Goal: Information Seeking & Learning: Learn about a topic

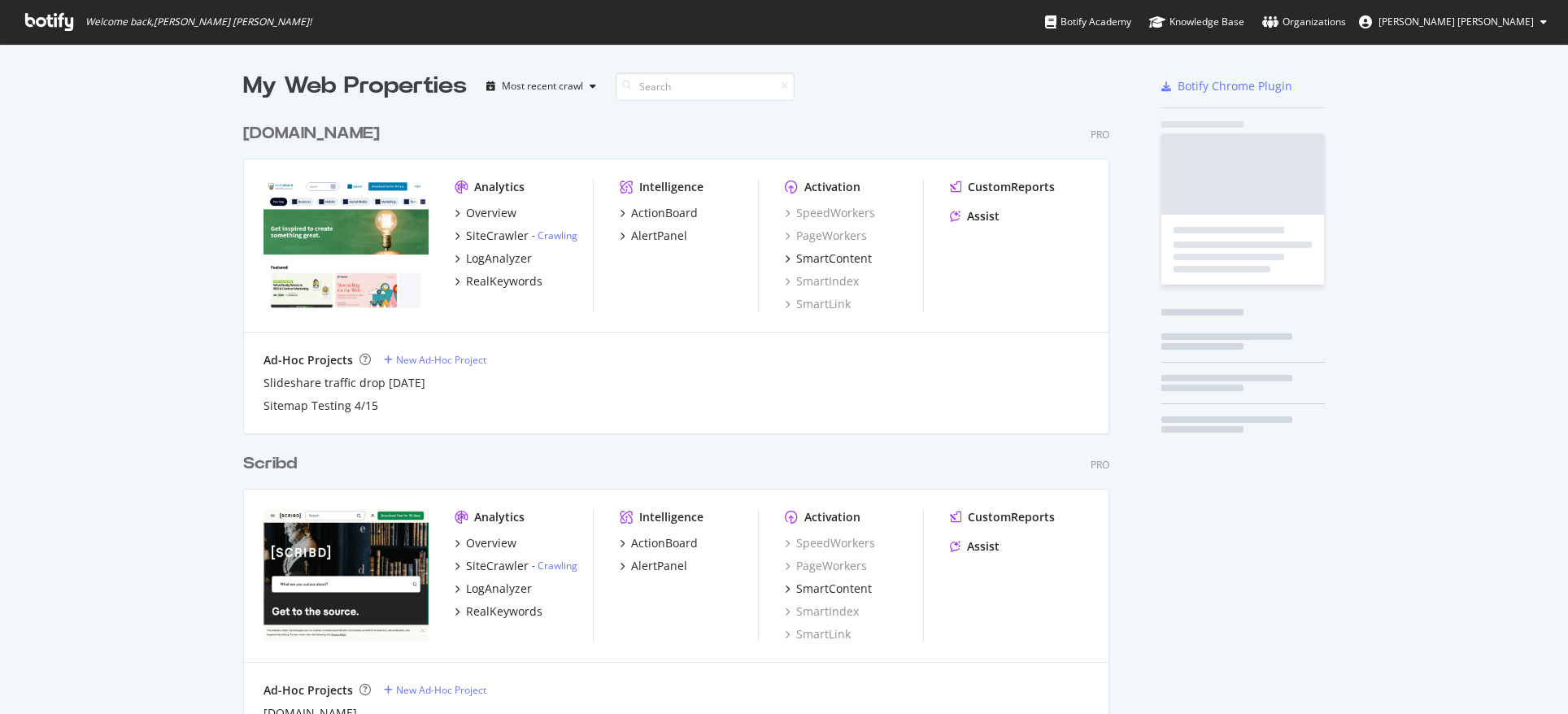
scroll to position [714, 1568]
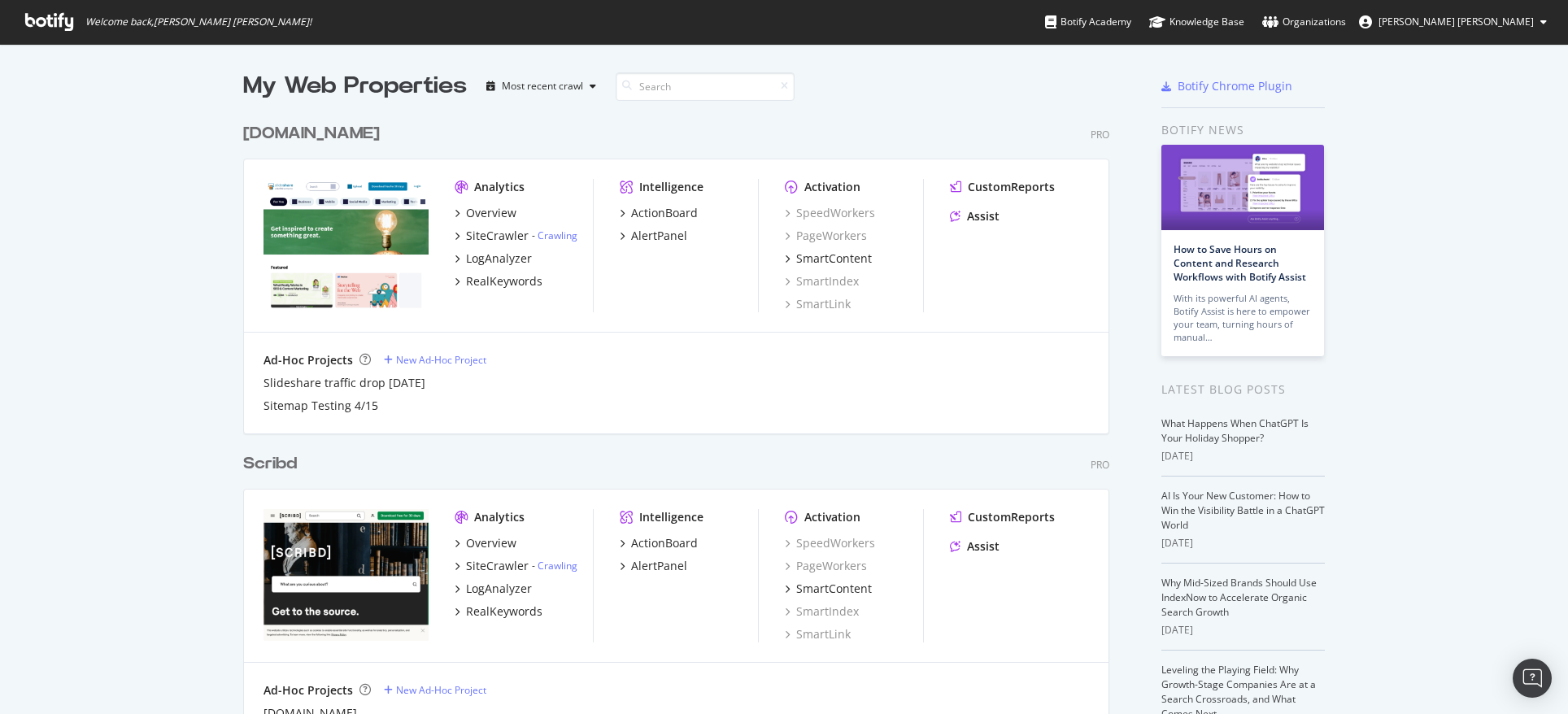
click at [339, 129] on div "[DOMAIN_NAME]" at bounding box center [311, 133] width 136 height 24
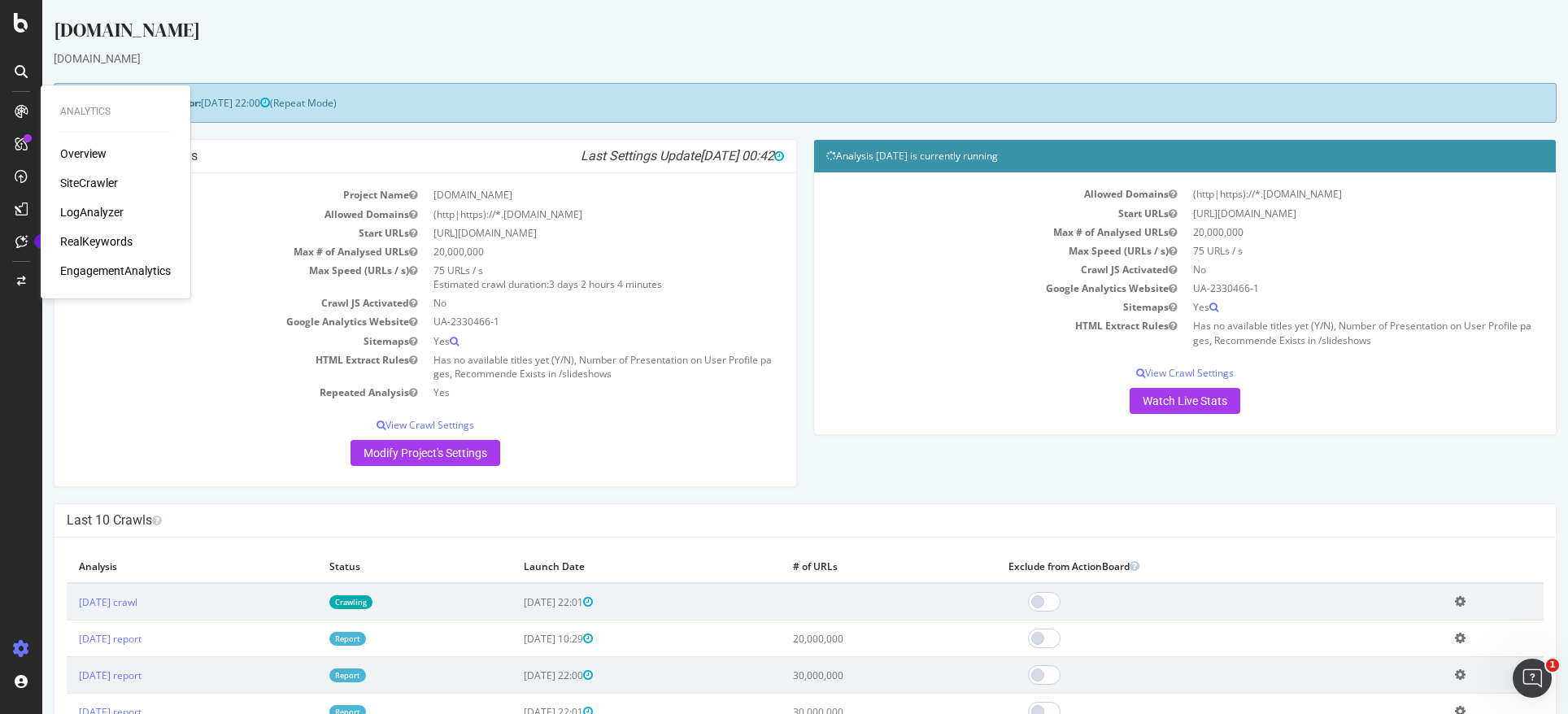
click at [79, 158] on div "Overview" at bounding box center [83, 153] width 46 height 16
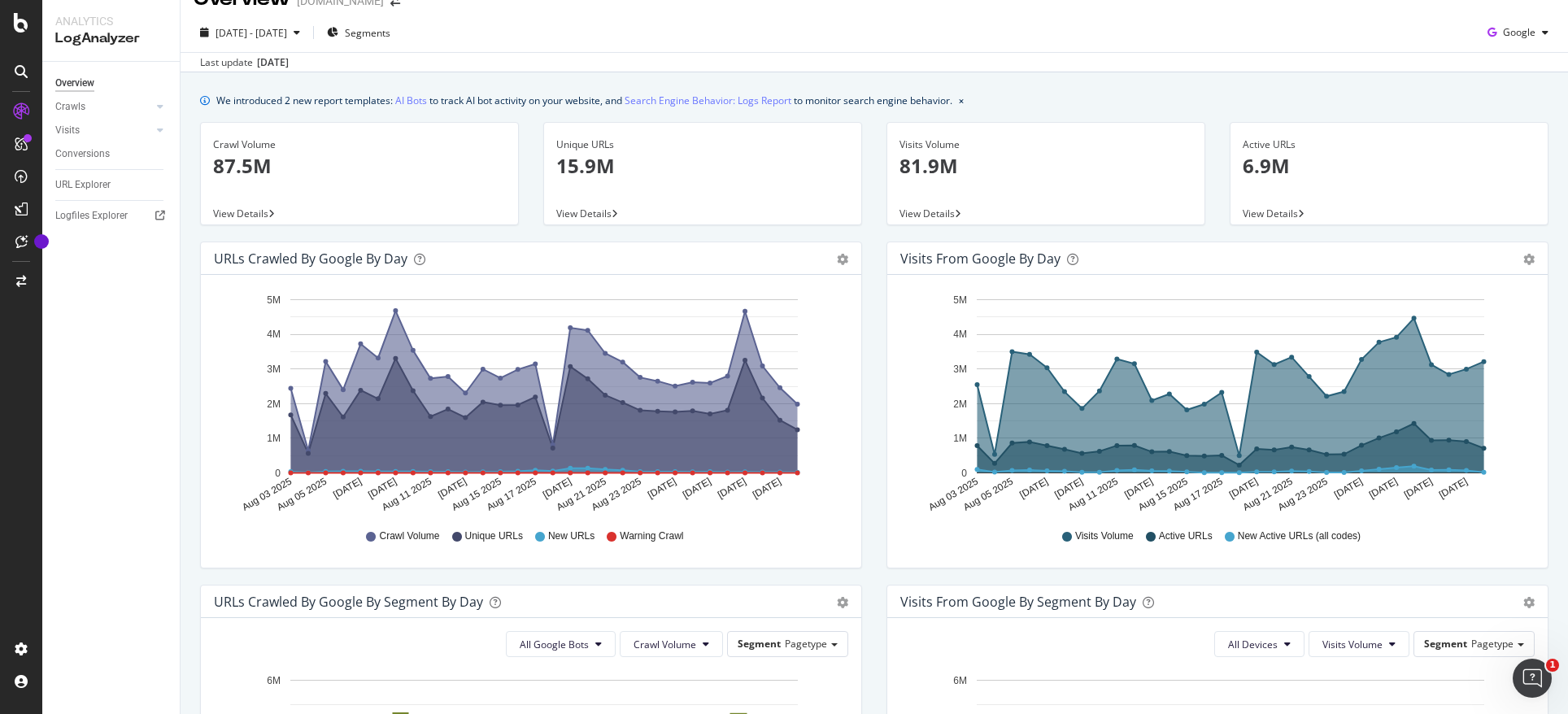
scroll to position [26, 0]
click at [674, 294] on icon "[DATE] [DATE] [DATE] [DATE] [DATE] [DATE] [DATE] [DATE] [DATE] [DATE] [DATE] [D…" at bounding box center [531, 401] width 634 height 226
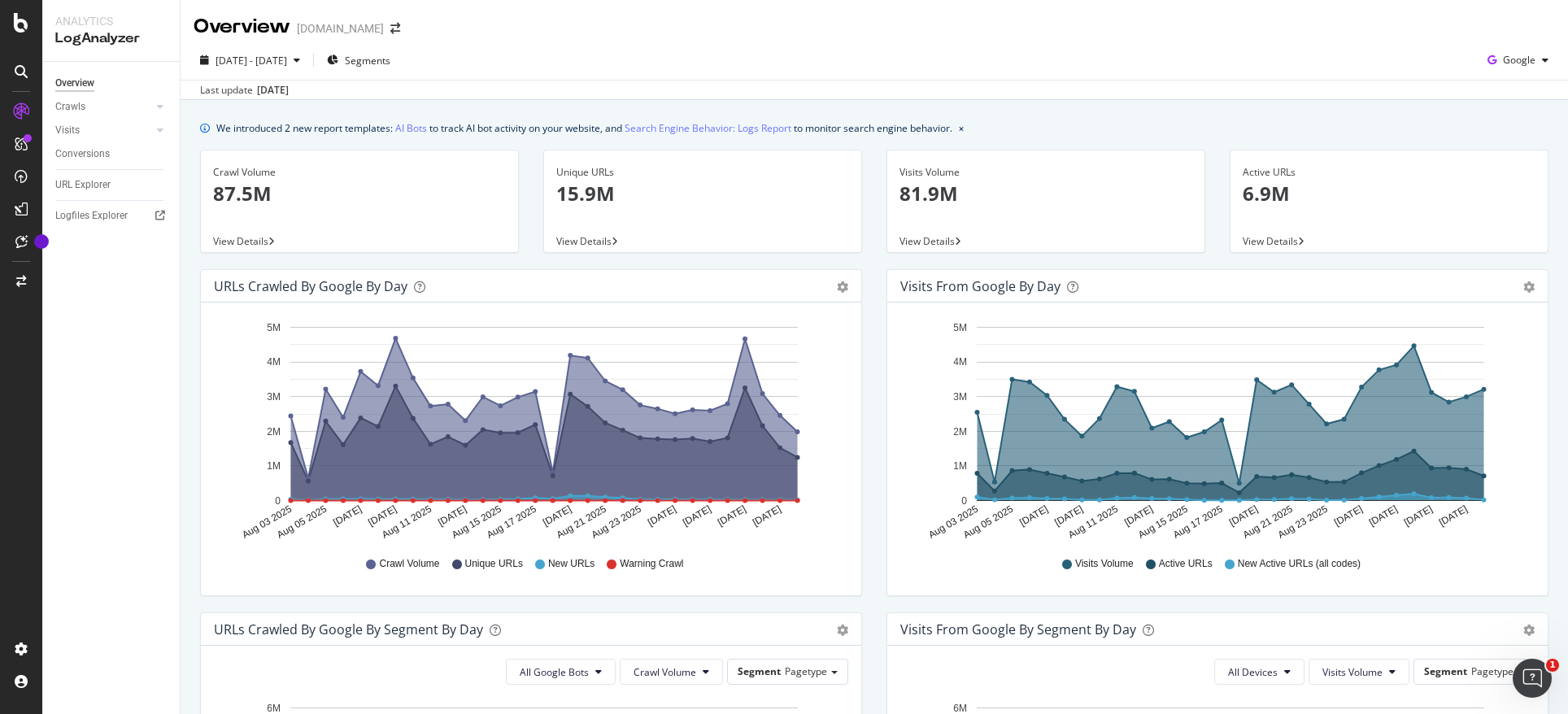
scroll to position [21, 0]
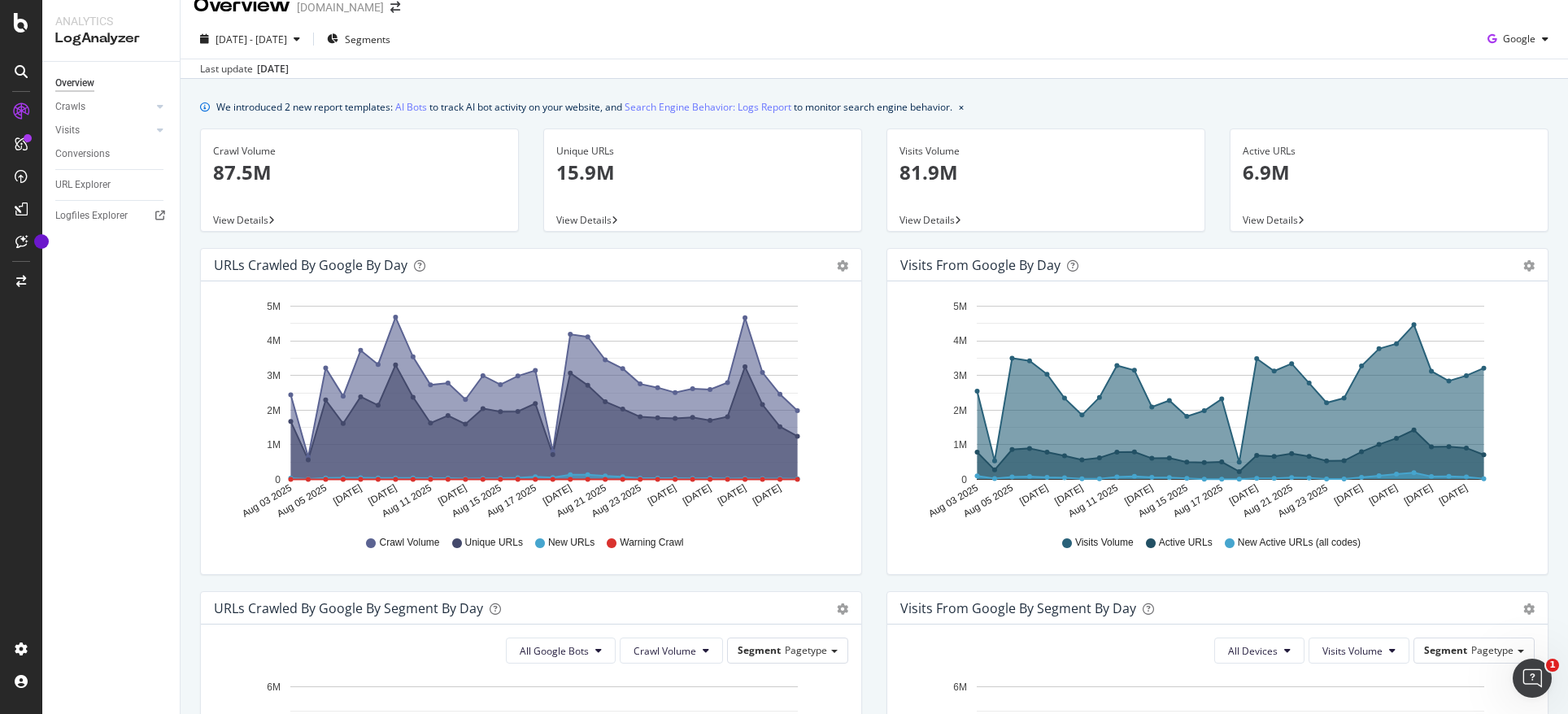
click at [1263, 218] on span "View Details" at bounding box center [1270, 219] width 55 height 14
